Goal: Use online tool/utility: Utilize a website feature to perform a specific function

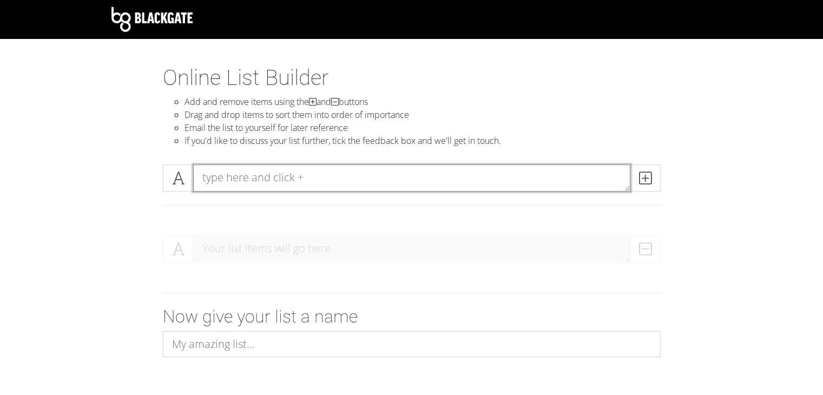
click at [257, 176] on textarea at bounding box center [411, 177] width 437 height 27
paste textarea "★"
type textarea "★"
paste textarea "★"
type textarea "★"
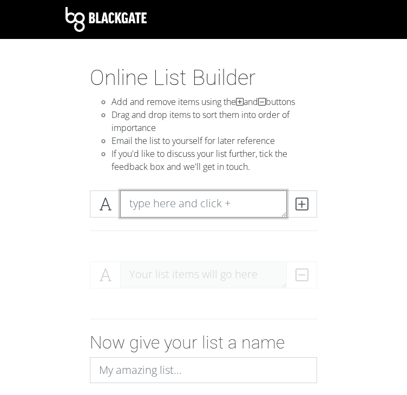
click at [134, 202] on textarea at bounding box center [203, 203] width 167 height 27
paste textarea "Nosferatu (1922)"
type textarea "Nosferatu (1922)"
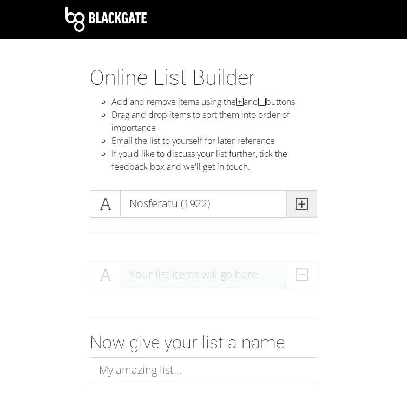
click at [299, 203] on icon at bounding box center [301, 204] width 12 height 11
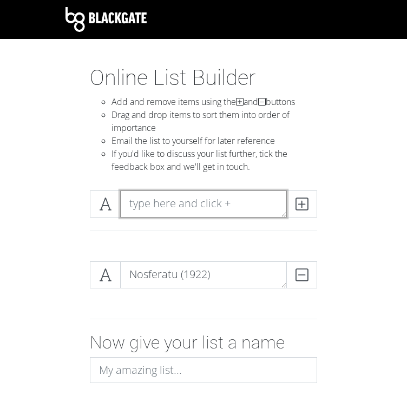
click at [236, 202] on textarea at bounding box center [203, 203] width 167 height 27
paste textarea "Dracula (1931)"
type textarea "Dracula (1931)"
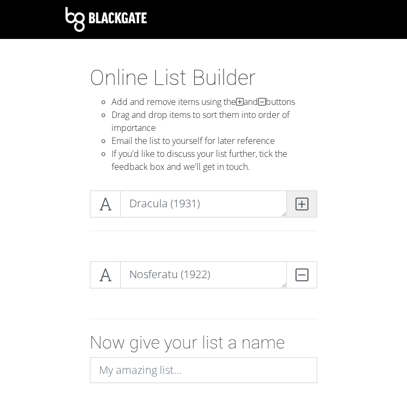
click at [305, 201] on icon at bounding box center [301, 204] width 12 height 11
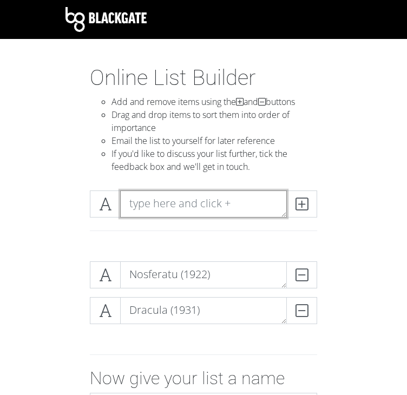
click at [247, 205] on textarea at bounding box center [203, 203] width 167 height 27
paste textarea "Frankenstein (1931)"
type textarea "Frankenstein (1931)"
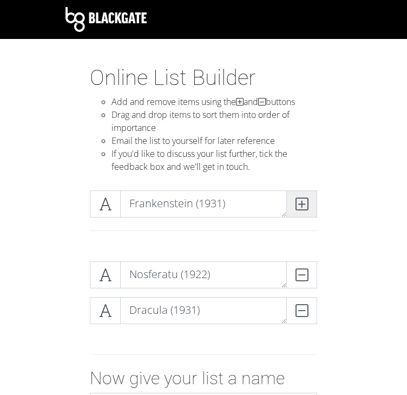
click at [315, 209] on span at bounding box center [301, 203] width 31 height 27
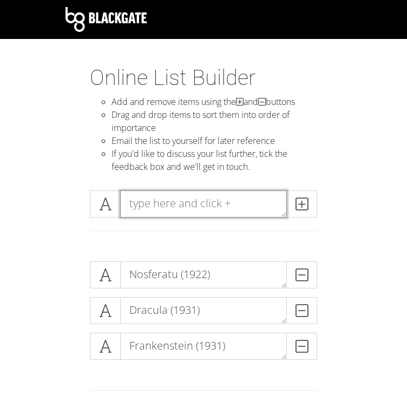
click at [146, 201] on textarea at bounding box center [203, 203] width 167 height 27
type textarea "v"
paste textarea "Bride of Frankenstein (1935)"
type textarea "Bride of Frankenstein (1935)"
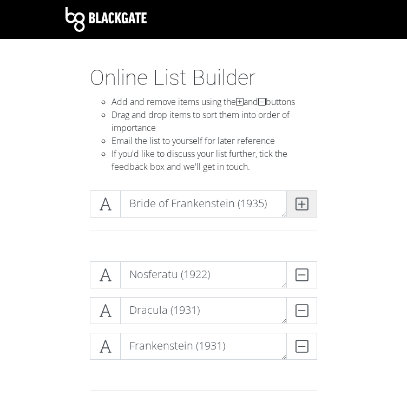
click at [308, 206] on span at bounding box center [301, 203] width 31 height 27
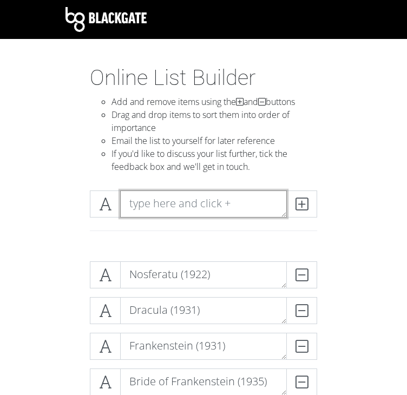
click at [169, 203] on textarea at bounding box center [203, 203] width 167 height 27
paste textarea "The Mummy (1932)"
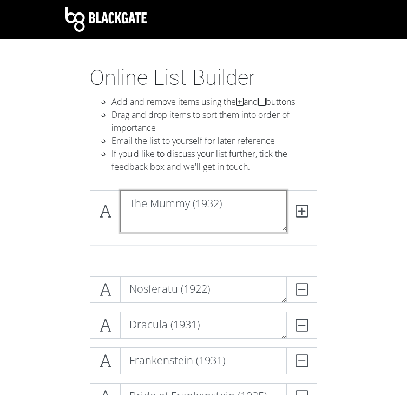
click at [170, 223] on textarea "The Mummy (1932)" at bounding box center [203, 211] width 167 height 42
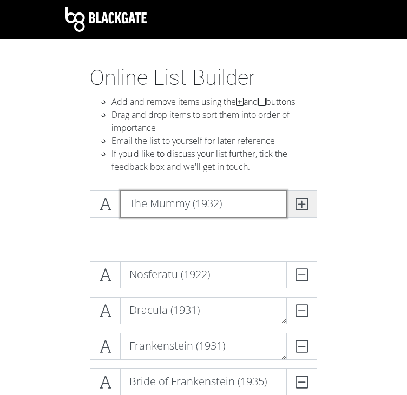
type textarea "The Mummy (1932)"
click at [302, 202] on icon at bounding box center [301, 204] width 12 height 11
click at [169, 197] on textarea at bounding box center [203, 203] width 167 height 27
paste textarea "Invasion of the Body Snatchers (1956)"
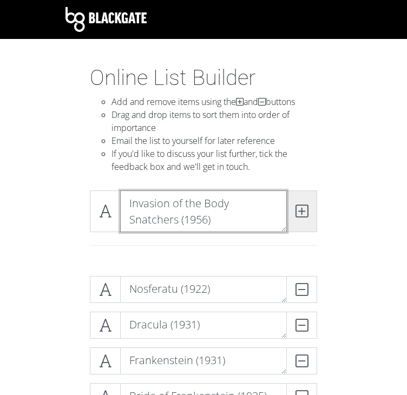
type textarea "Invasion of the Body Snatchers (1956)"
click at [300, 213] on icon at bounding box center [301, 211] width 12 height 11
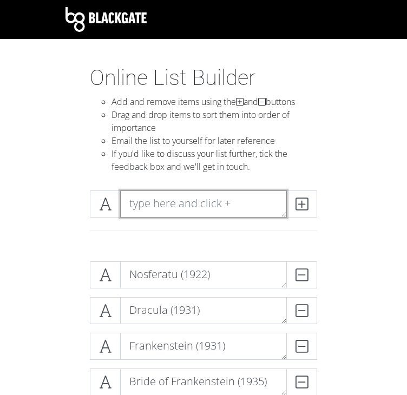
click at [149, 203] on textarea at bounding box center [203, 203] width 167 height 27
paste textarea "Horror of Dracula (1958)"
type textarea "Horror of Dracula (1958)"
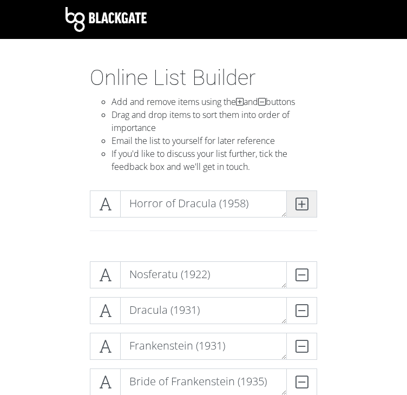
click at [297, 206] on icon at bounding box center [301, 204] width 12 height 11
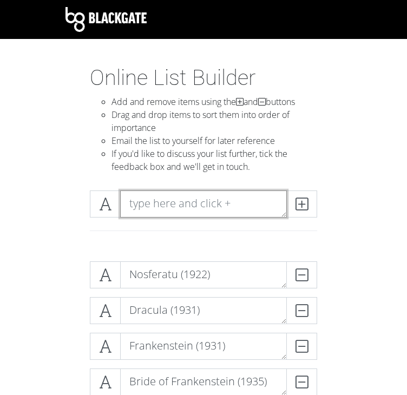
click at [163, 196] on textarea at bounding box center [203, 203] width 167 height 27
paste textarea "Psycho (1960)"
type textarea "Psycho (1960)"
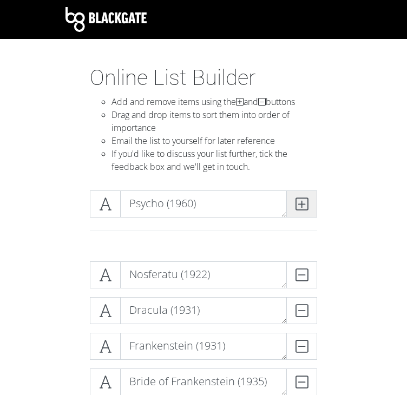
click at [305, 199] on icon at bounding box center [301, 204] width 12 height 11
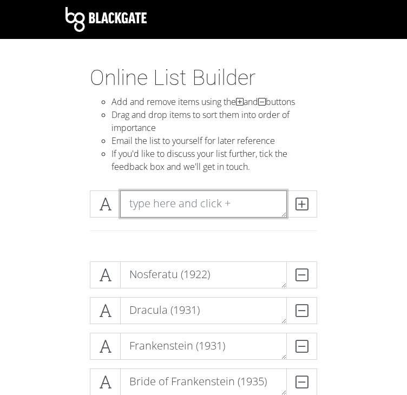
drag, startPoint x: 166, startPoint y: 208, endPoint x: 210, endPoint y: 196, distance: 45.8
click at [167, 208] on textarea at bounding box center [203, 203] width 167 height 27
paste textarea "The Last Man on Earth (1964)"
type textarea "The Last Man on Earth (1964)"
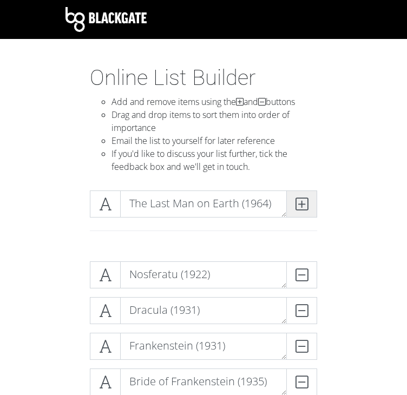
click at [301, 201] on icon at bounding box center [301, 204] width 12 height 11
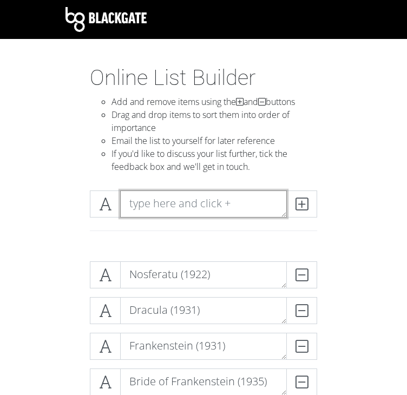
click at [148, 199] on textarea at bounding box center [203, 203] width 167 height 27
paste textarea "[PERSON_NAME]’s Baby (1968)"
type textarea "[PERSON_NAME]’s Baby (1968)"
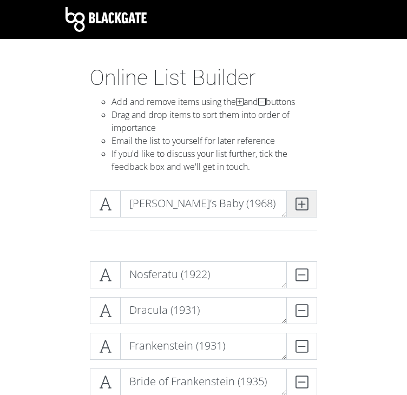
click at [312, 203] on span at bounding box center [301, 203] width 31 height 27
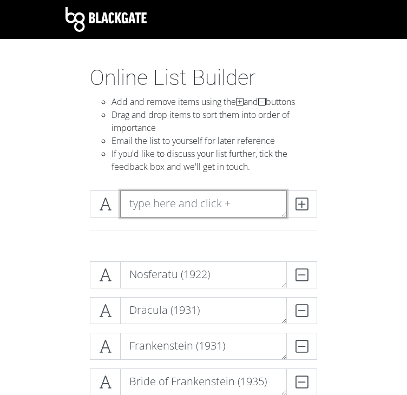
click at [161, 197] on textarea at bounding box center [203, 203] width 167 height 27
paste textarea "Night of the Living Dead (1968)"
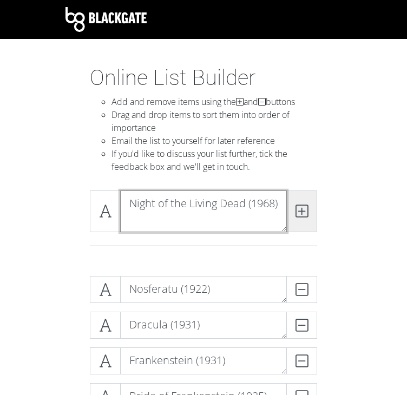
type textarea "Night of the Living Dead (1968)"
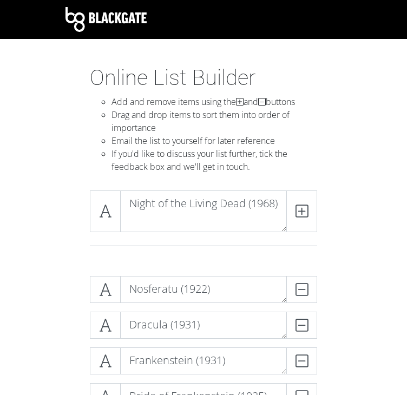
drag, startPoint x: 308, startPoint y: 213, endPoint x: 194, endPoint y: 242, distance: 118.0
click at [307, 213] on span at bounding box center [301, 211] width 31 height 42
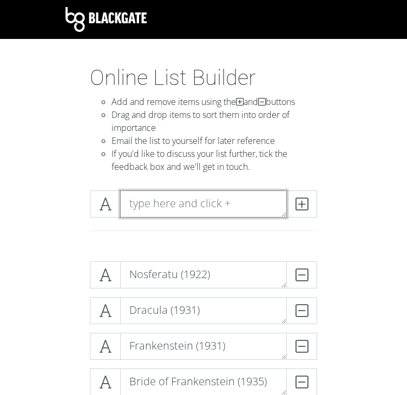
click at [246, 204] on textarea at bounding box center [203, 203] width 167 height 27
paste textarea "Countess Dracula (1971)"
type textarea "Countess Dracula (1971)"
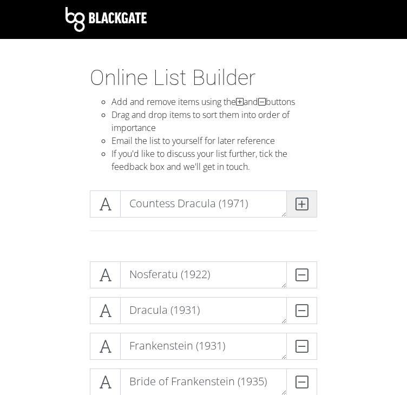
click at [297, 208] on icon at bounding box center [301, 204] width 12 height 11
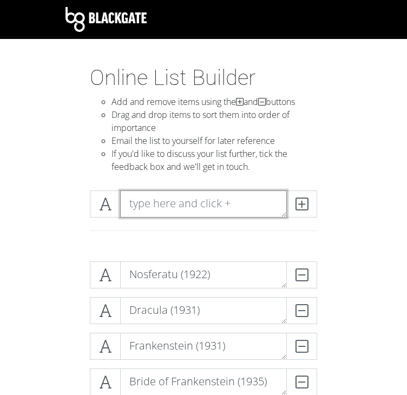
click at [205, 202] on textarea at bounding box center [203, 203] width 167 height 27
paste textarea "Westworld (1973)"
type textarea "Westworld (1973)"
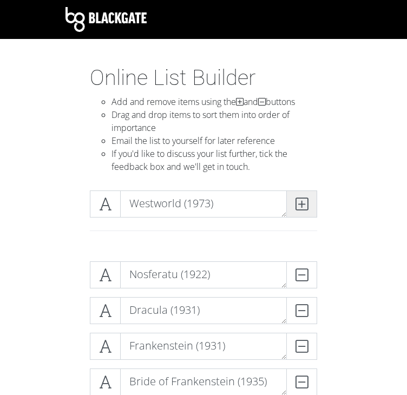
click at [305, 199] on icon at bounding box center [301, 204] width 12 height 11
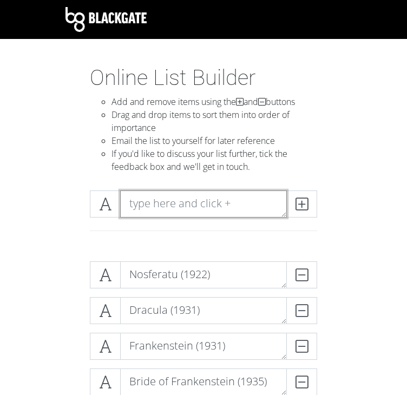
drag, startPoint x: 165, startPoint y: 201, endPoint x: 245, endPoint y: 196, distance: 79.7
click at [167, 201] on textarea at bounding box center [203, 203] width 167 height 27
paste textarea "The Exorcist (1973)"
type textarea "The Exorcist (1973)"
drag, startPoint x: 307, startPoint y: 201, endPoint x: 56, endPoint y: 248, distance: 254.8
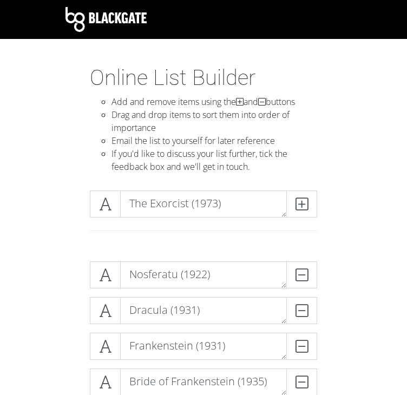
click at [306, 202] on icon at bounding box center [301, 204] width 12 height 11
drag, startPoint x: 167, startPoint y: 206, endPoint x: 240, endPoint y: 195, distance: 73.8
click at [167, 206] on textarea at bounding box center [203, 203] width 167 height 27
paste textarea "Vampyres (1974)"
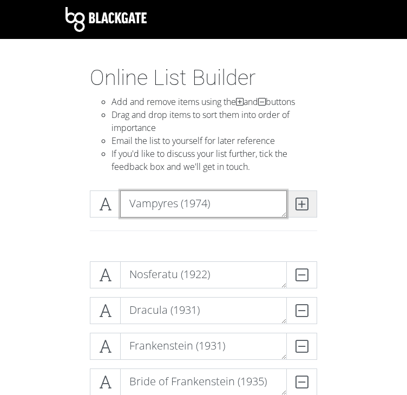
type textarea "Vampyres (1974)"
click at [304, 205] on icon at bounding box center [301, 204] width 12 height 11
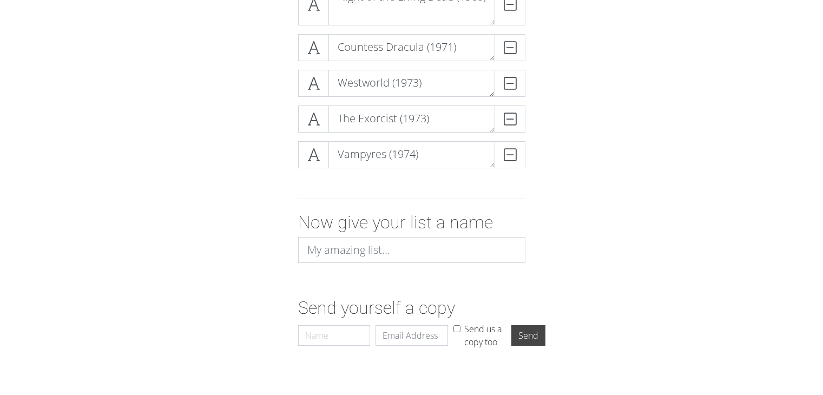
scroll to position [632, 0]
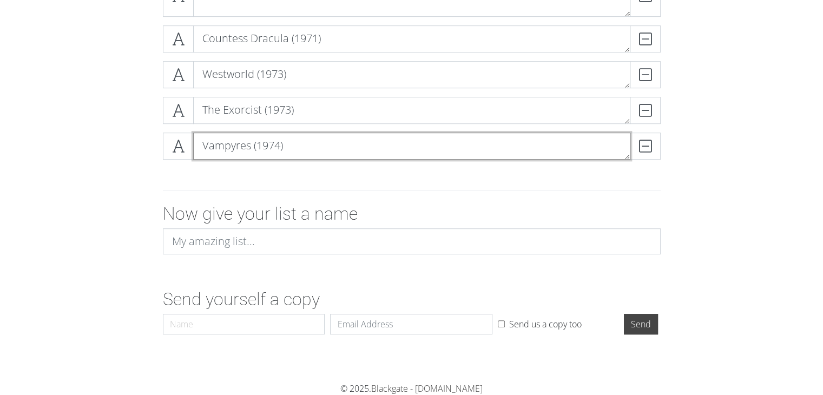
drag, startPoint x: 570, startPoint y: 139, endPoint x: 576, endPoint y: 121, distance: 18.7
click at [570, 140] on textarea "Vampyres (1974)" at bounding box center [411, 146] width 437 height 27
